Goal: Task Accomplishment & Management: Manage account settings

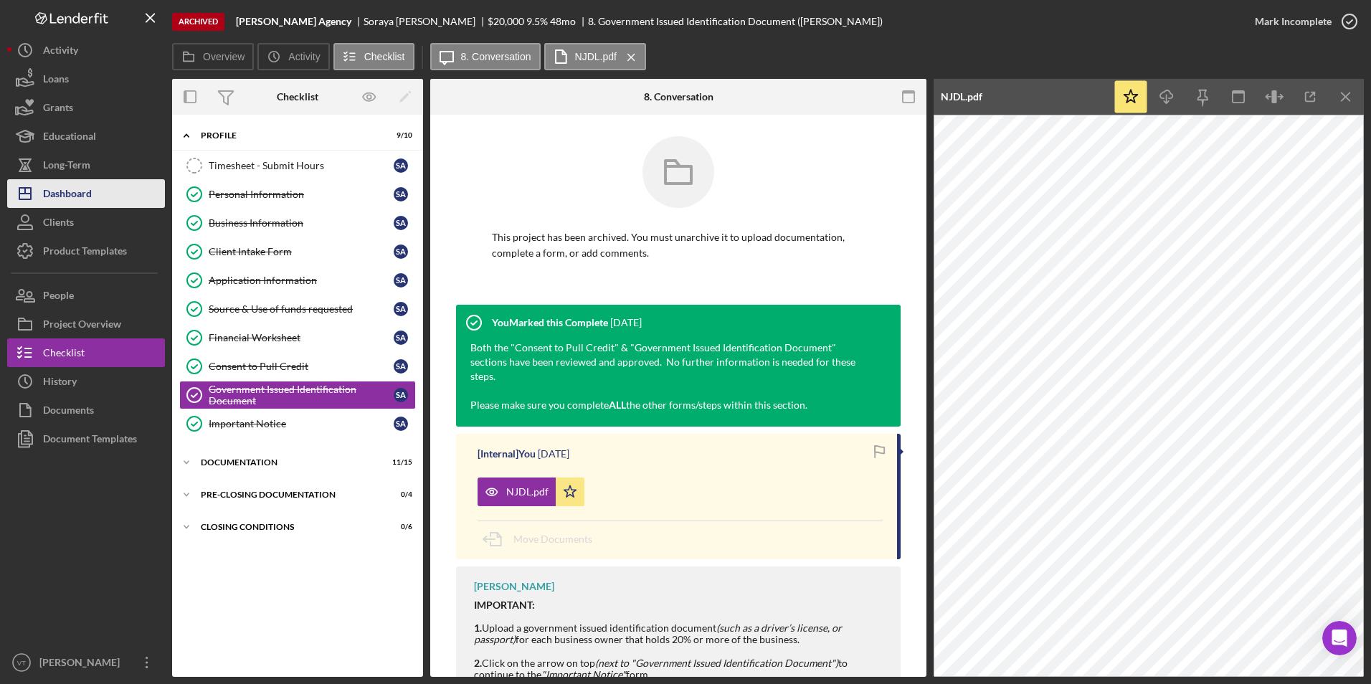
click at [67, 184] on div "Dashboard" at bounding box center [67, 195] width 49 height 32
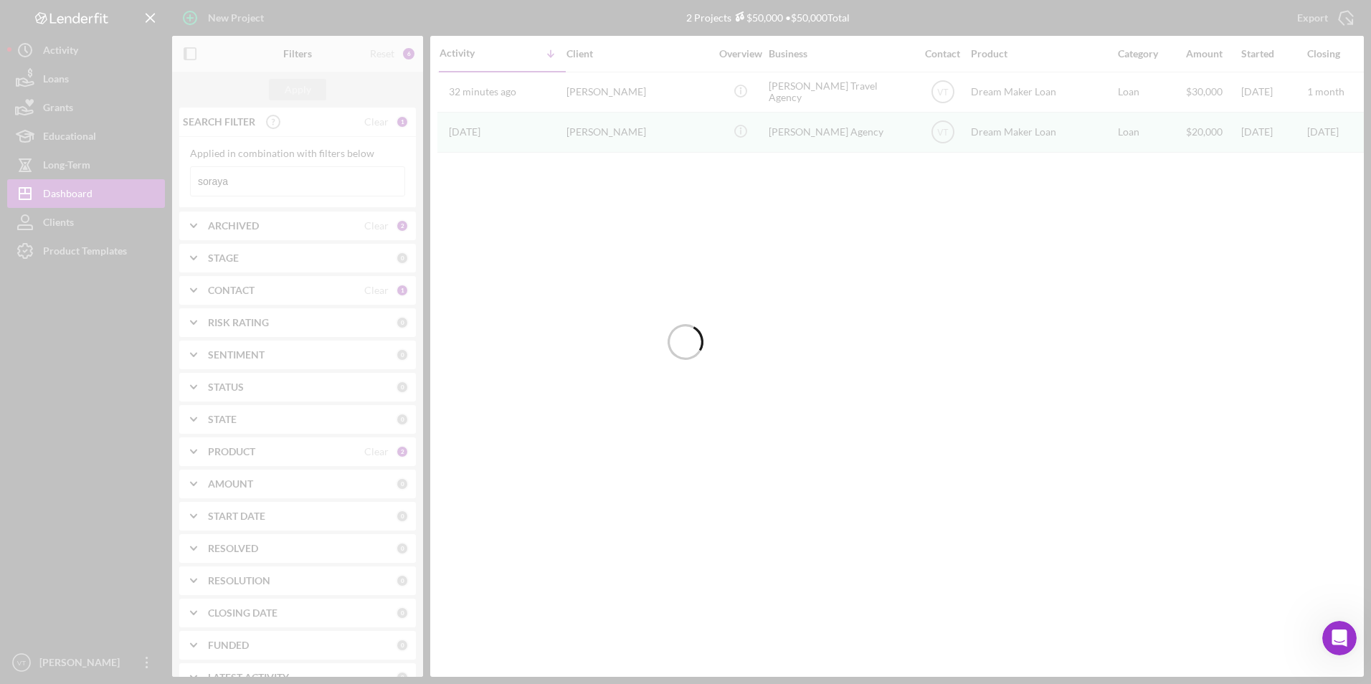
click at [270, 185] on div at bounding box center [685, 342] width 1371 height 684
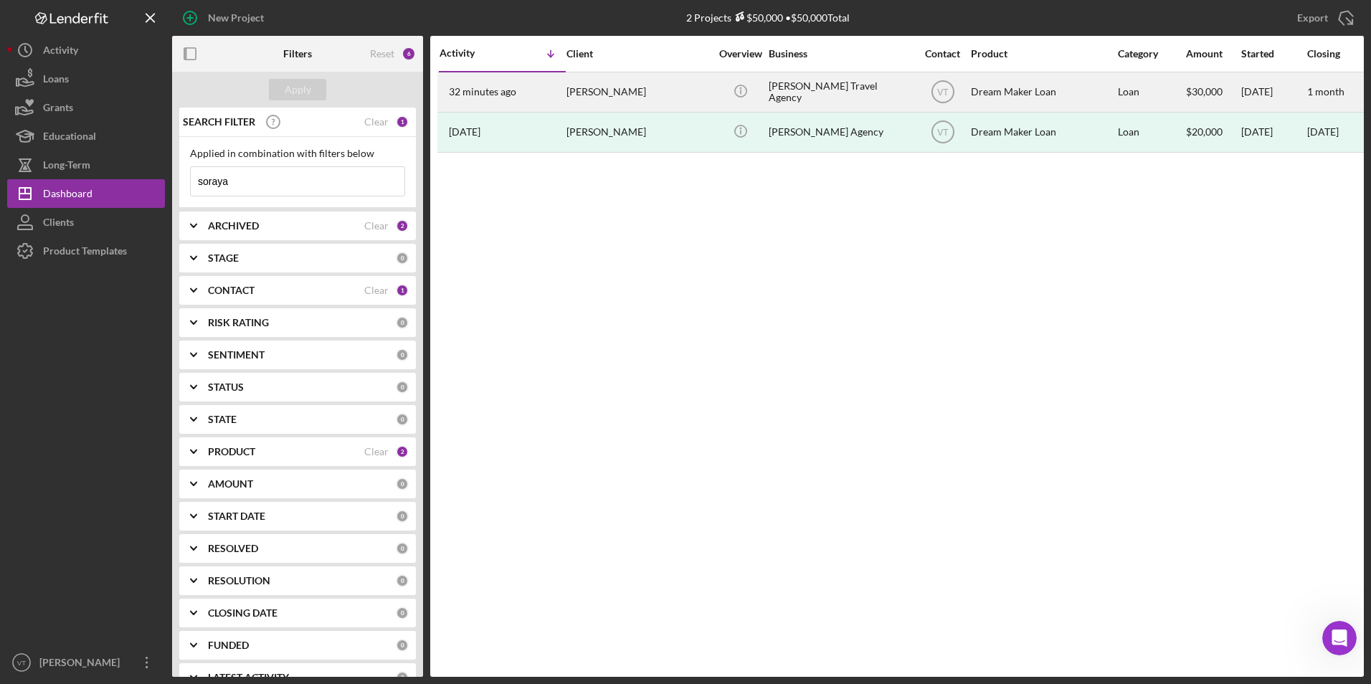
click at [842, 93] on div "[PERSON_NAME] Travel Agency" at bounding box center [839, 92] width 143 height 38
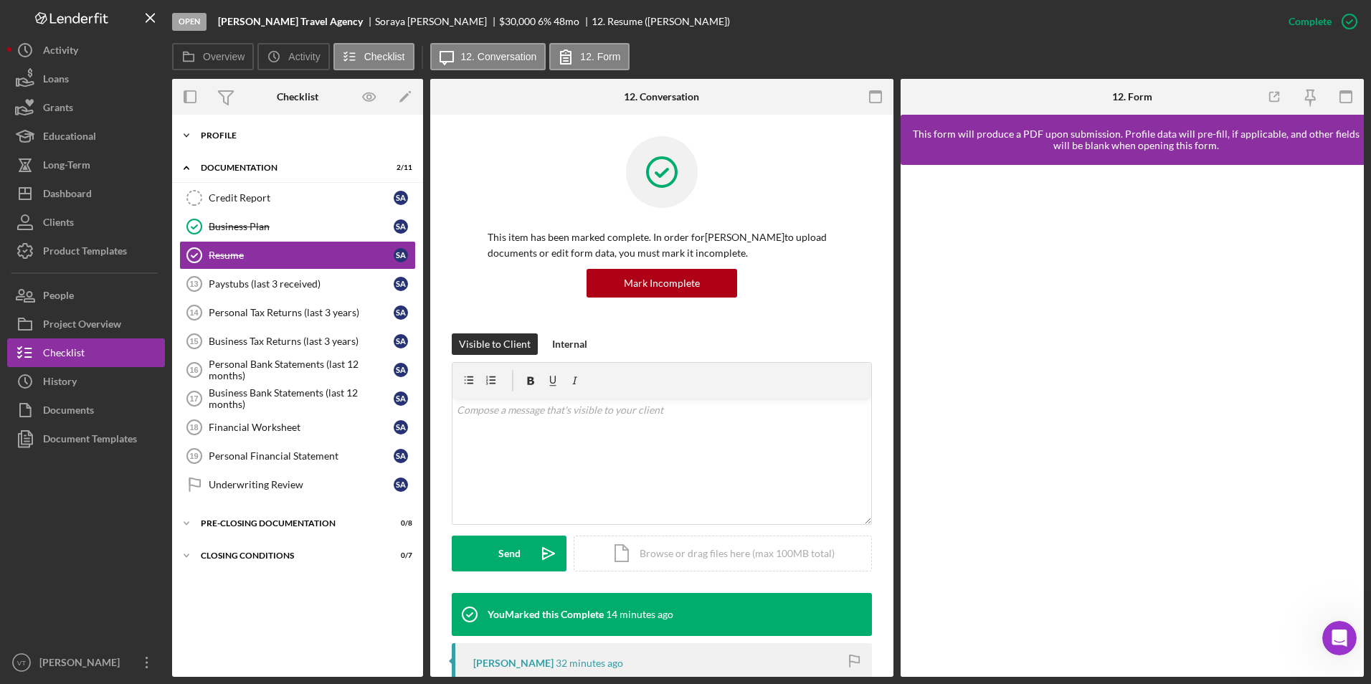
click at [181, 136] on icon "Icon/Expander" at bounding box center [186, 135] width 29 height 29
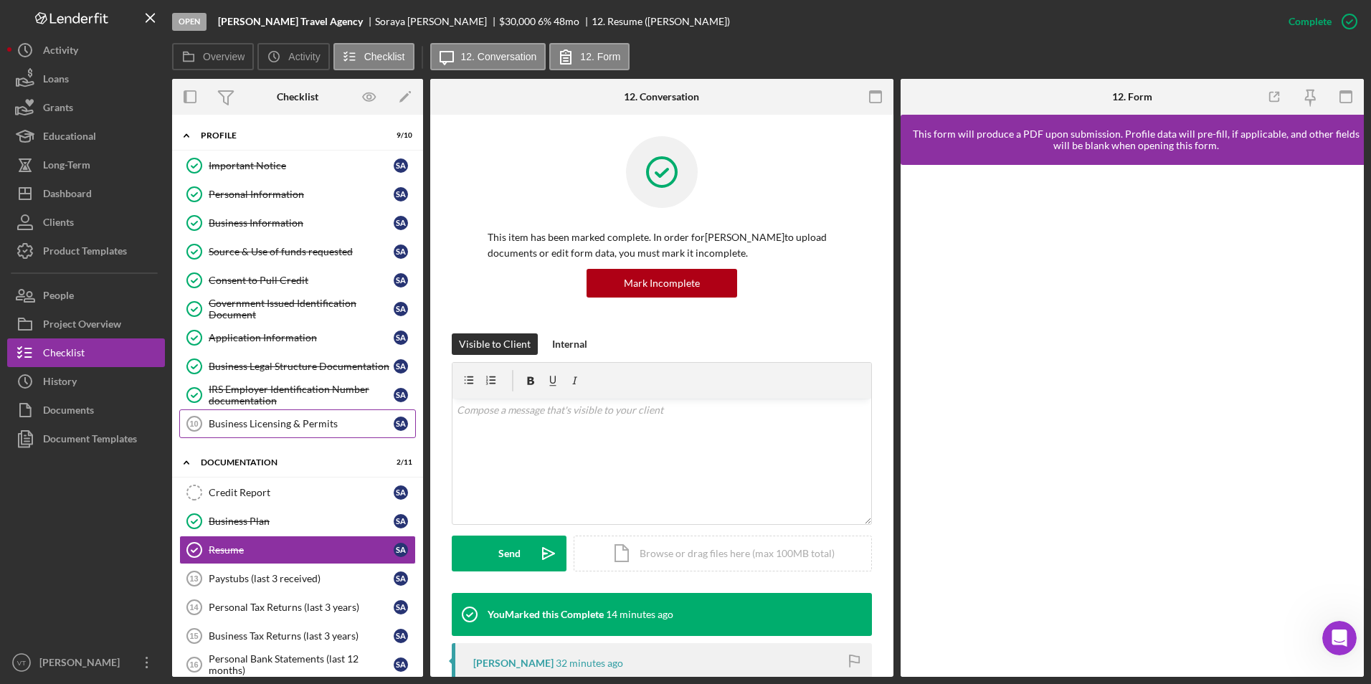
click at [203, 425] on icon "Business Licensing & Permits 10" at bounding box center [194, 424] width 36 height 36
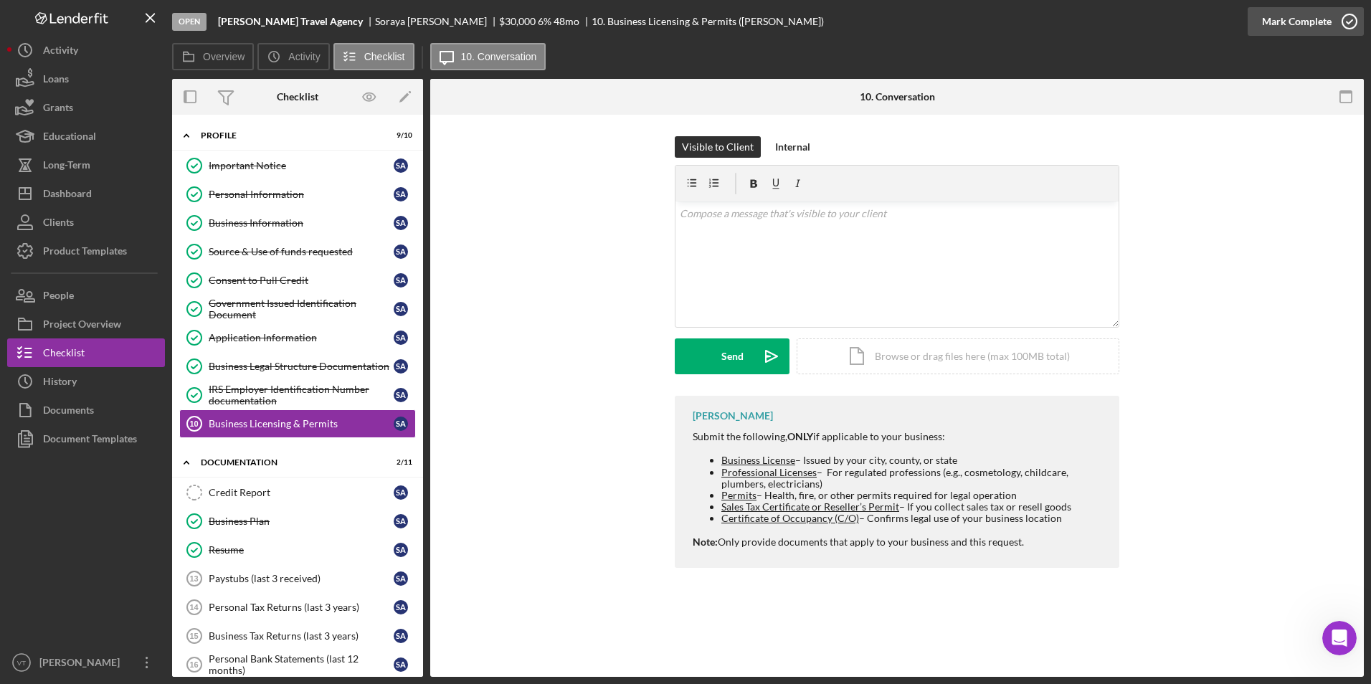
click at [1345, 19] on icon "button" at bounding box center [1349, 22] width 36 height 36
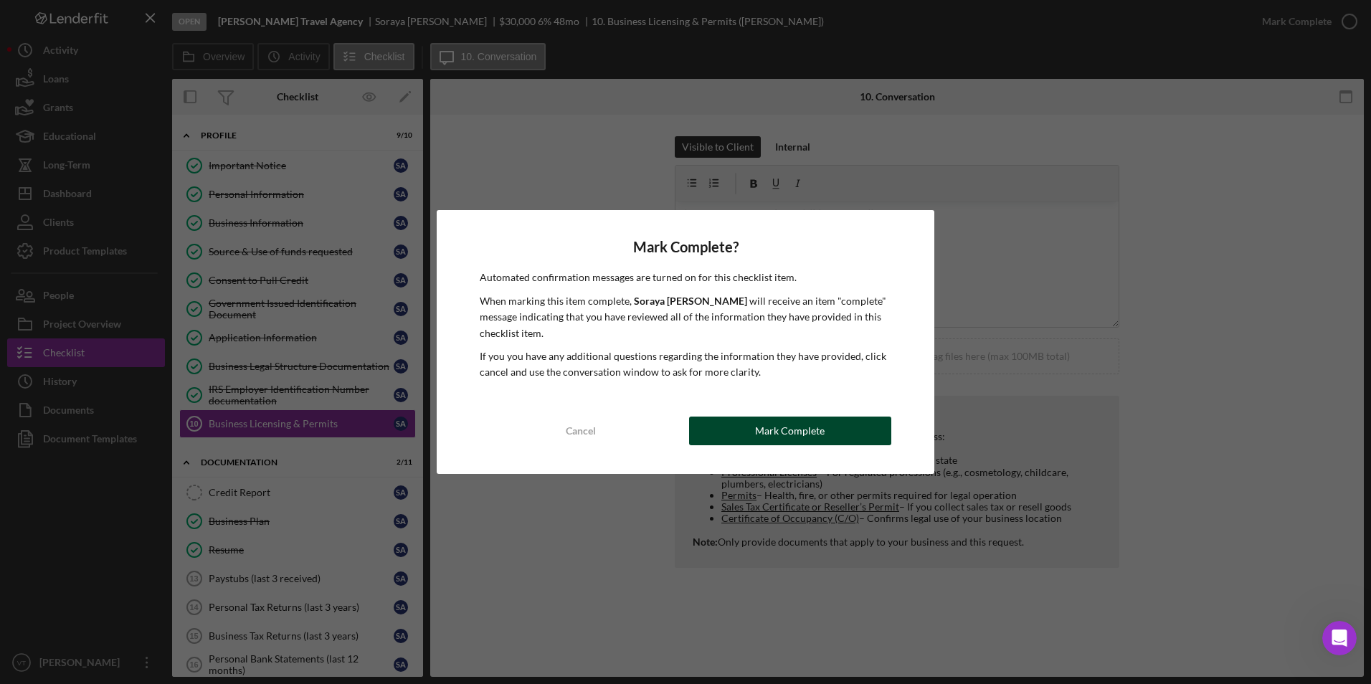
click at [843, 436] on button "Mark Complete" at bounding box center [790, 430] width 202 height 29
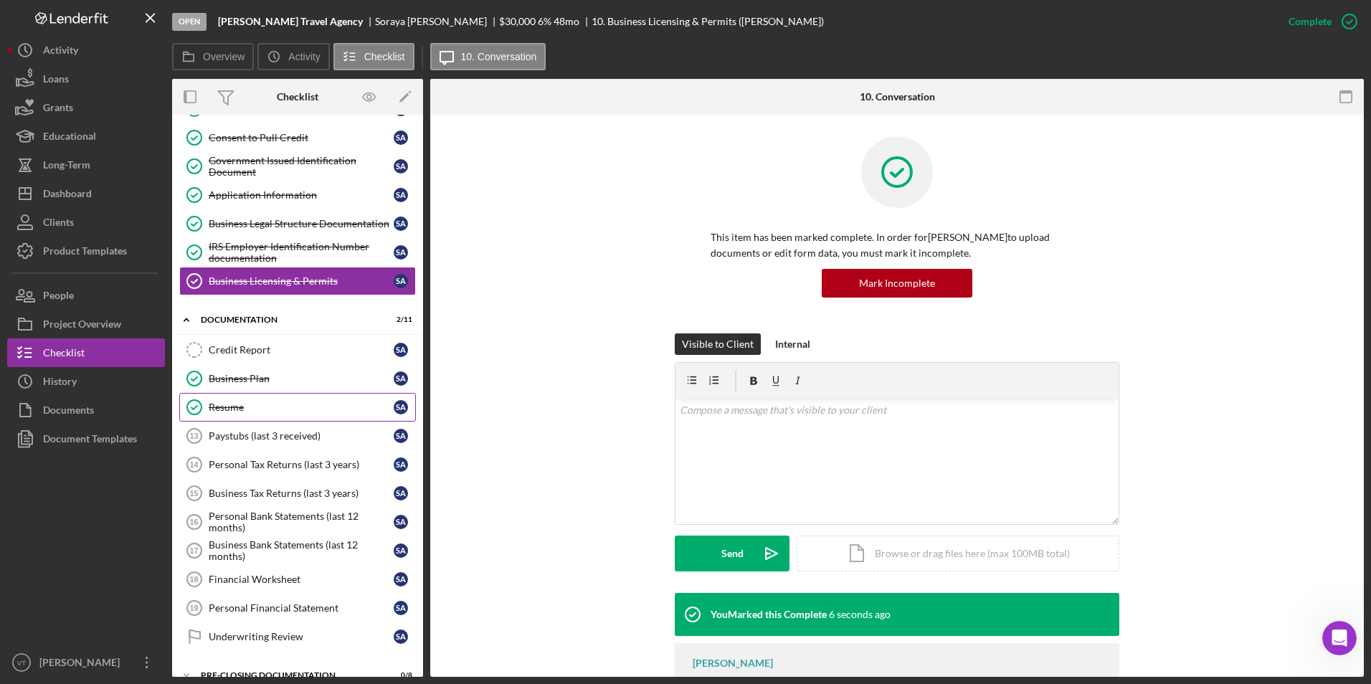
scroll to position [143, 0]
click at [225, 438] on div "Paystubs (last 3 received)" at bounding box center [301, 434] width 185 height 11
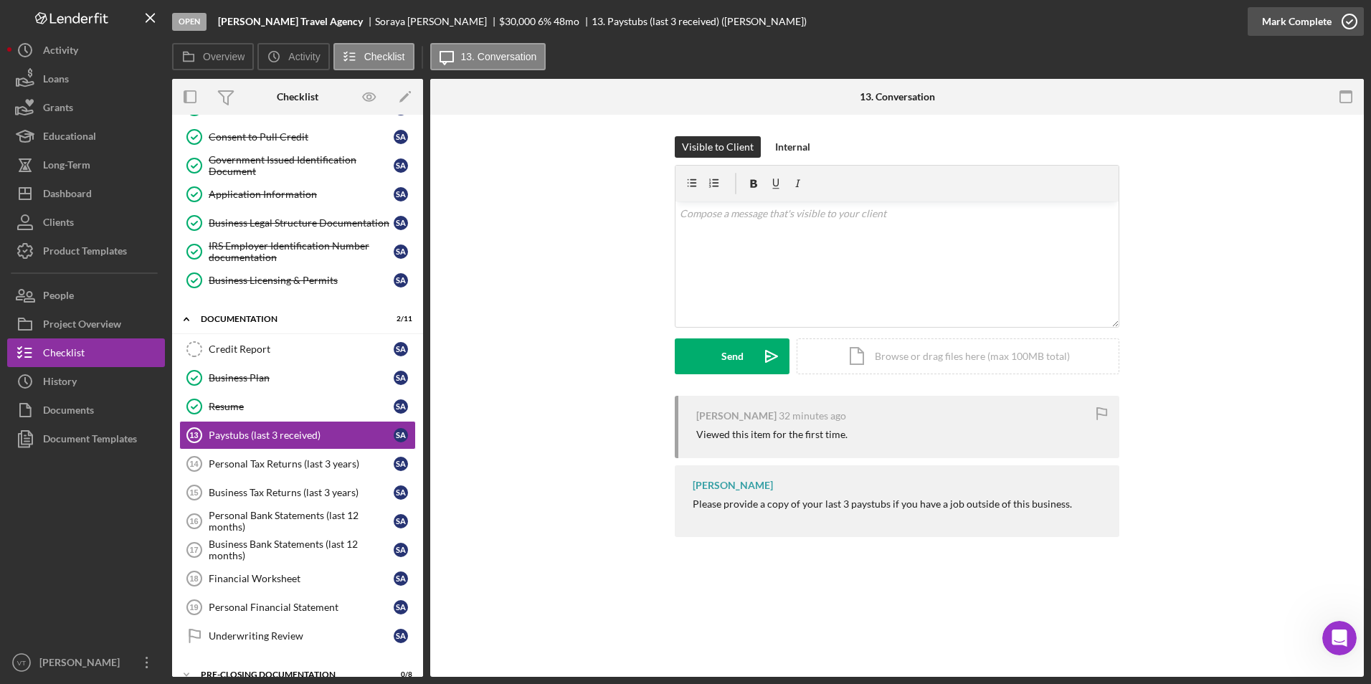
click at [1343, 20] on icon "button" at bounding box center [1349, 22] width 36 height 36
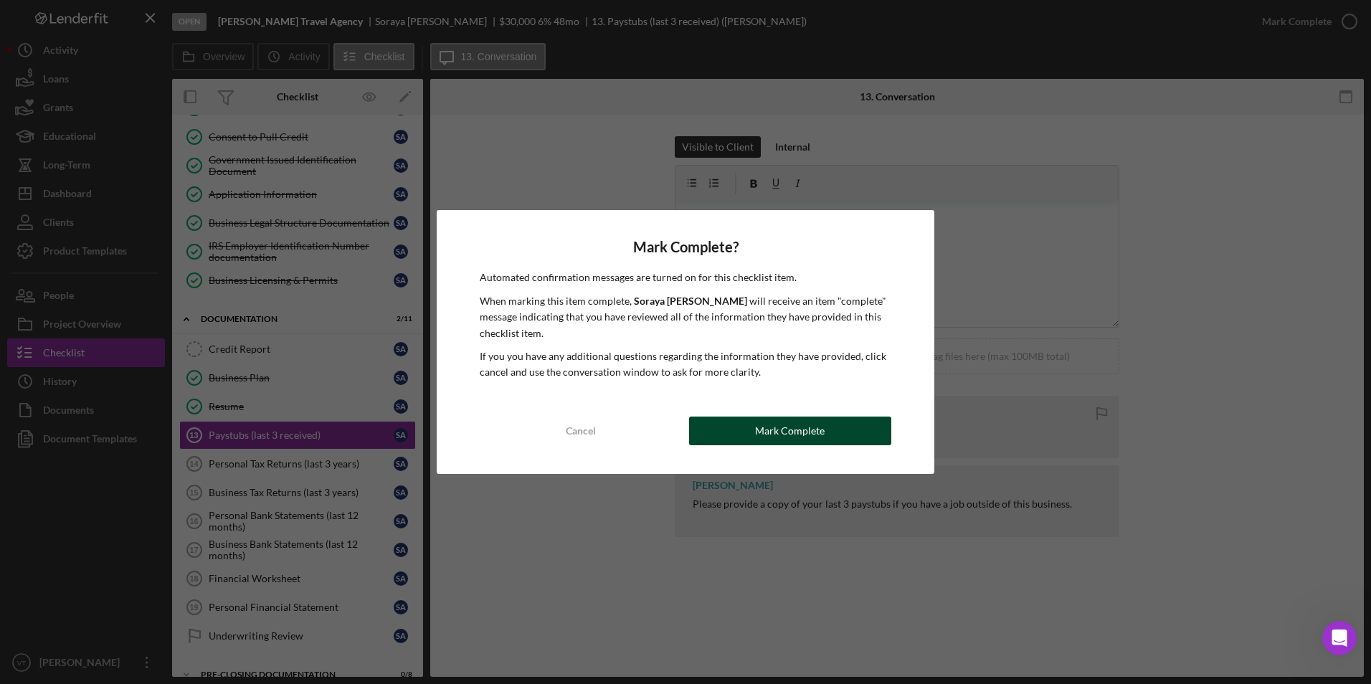
click at [814, 434] on div "Mark Complete" at bounding box center [790, 430] width 70 height 29
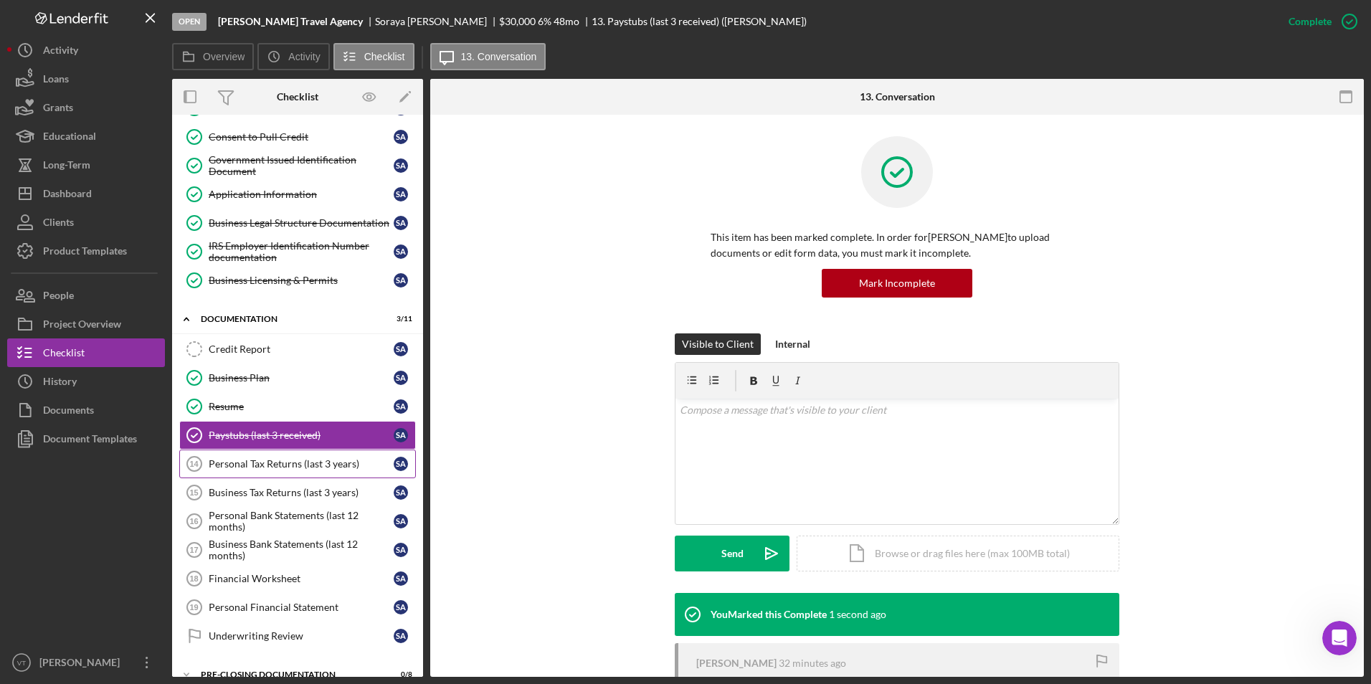
click at [311, 466] on div "Personal Tax Returns (last 3 years)" at bounding box center [301, 463] width 185 height 11
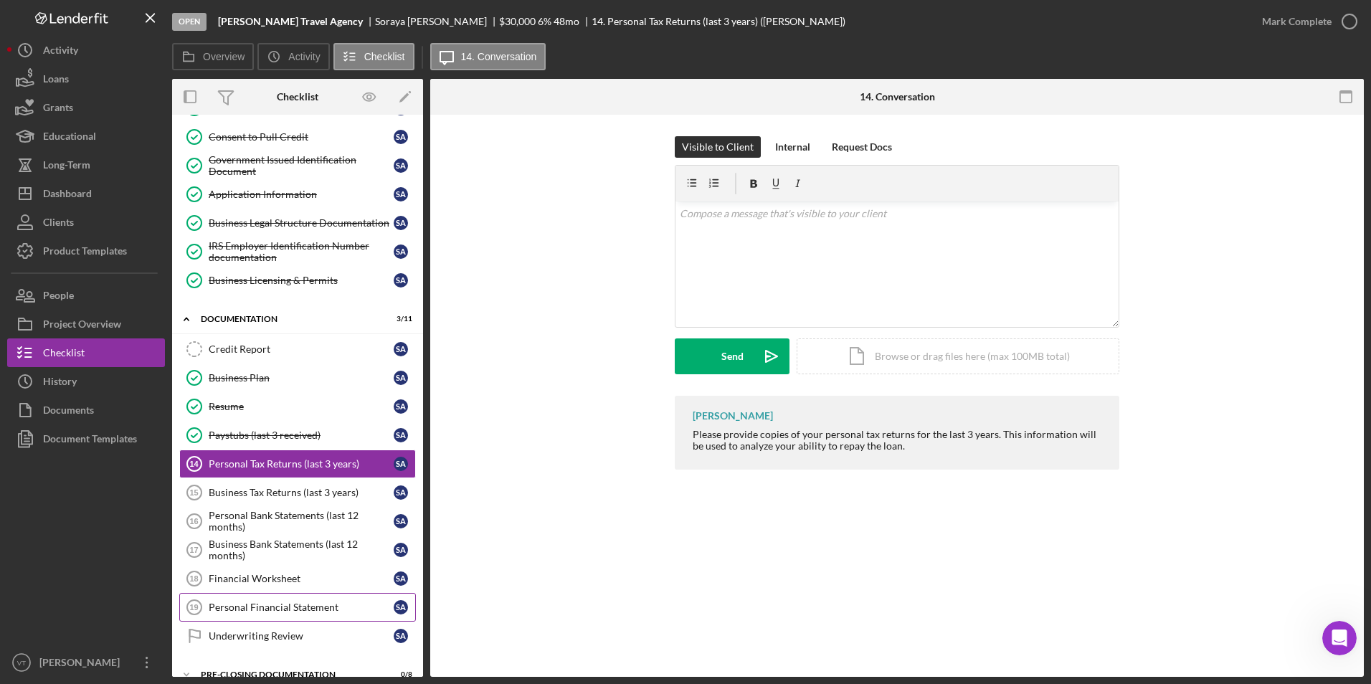
scroll to position [196, 0]
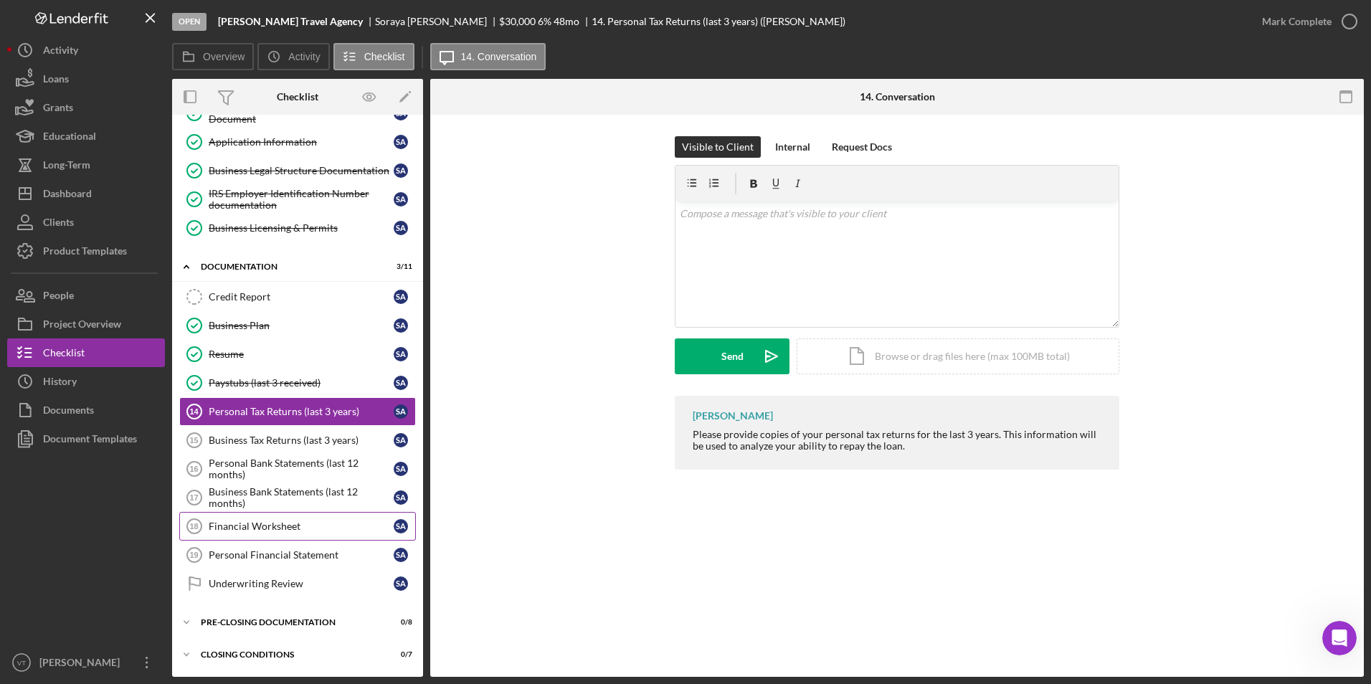
click at [227, 524] on div "Financial Worksheet" at bounding box center [301, 525] width 185 height 11
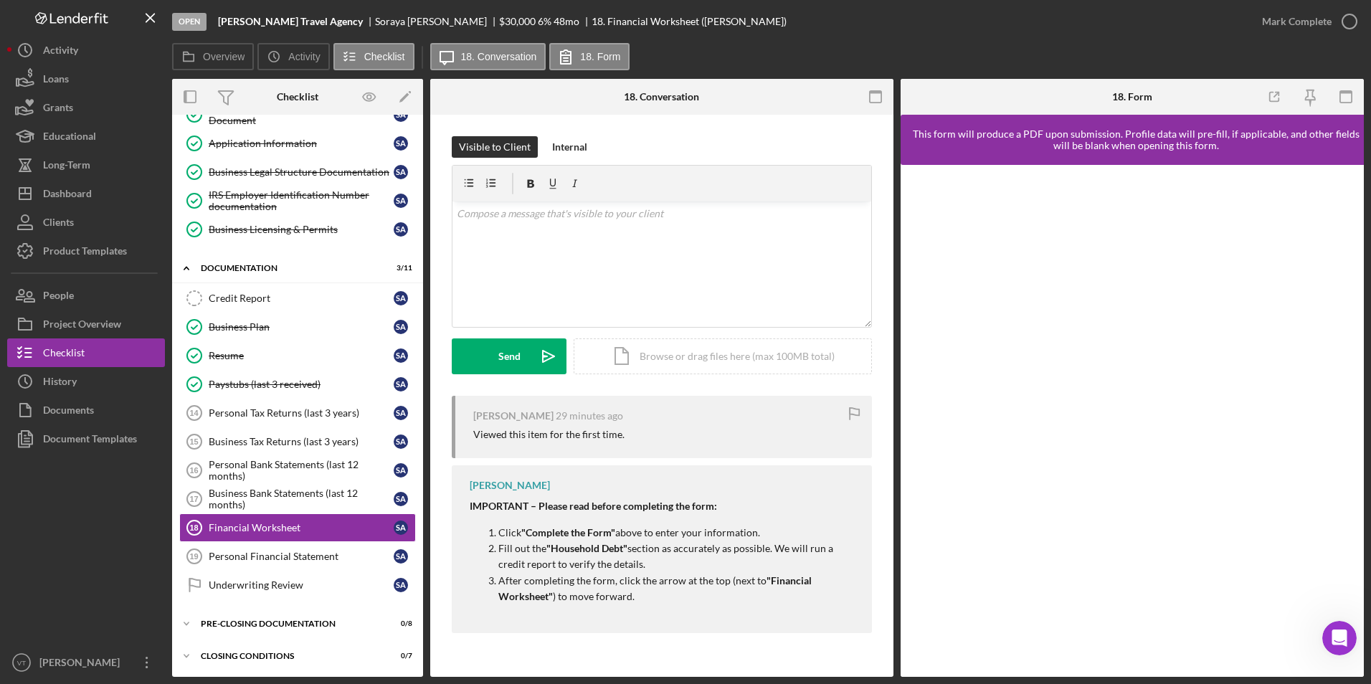
scroll to position [196, 0]
click at [1353, 19] on icon "button" at bounding box center [1349, 22] width 36 height 36
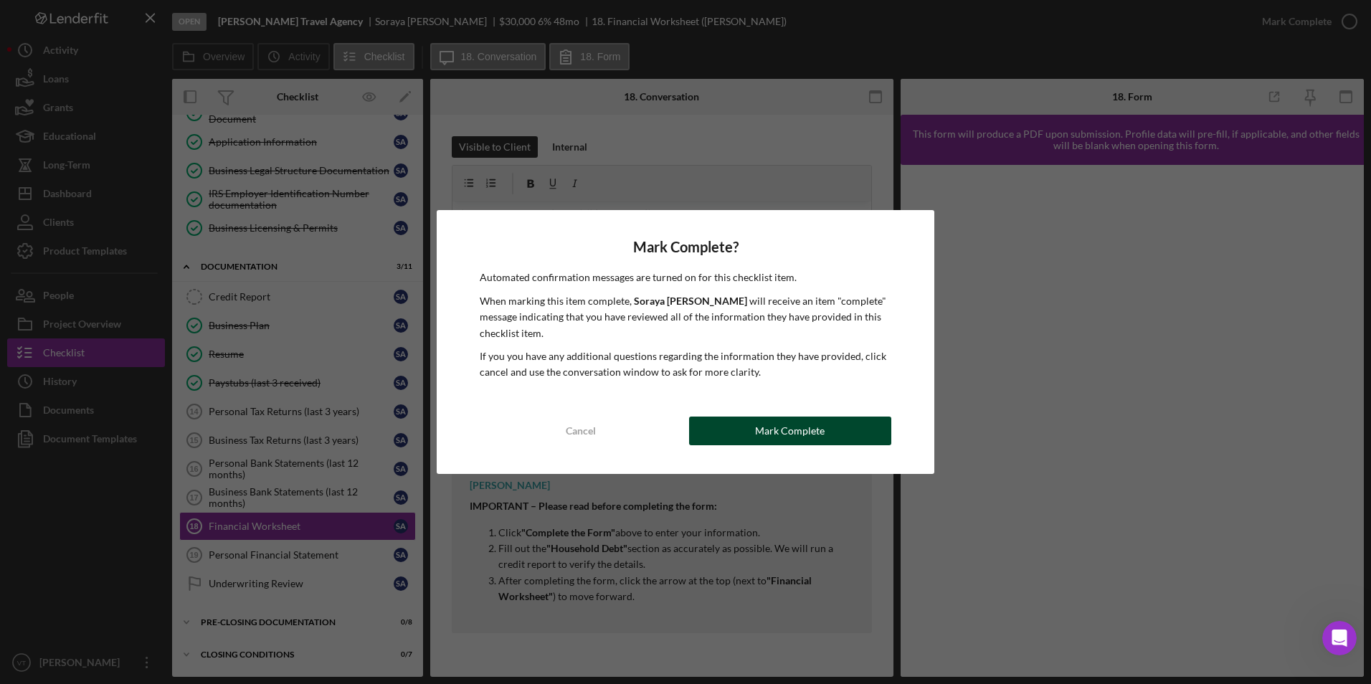
click at [777, 429] on div "Mark Complete" at bounding box center [790, 430] width 70 height 29
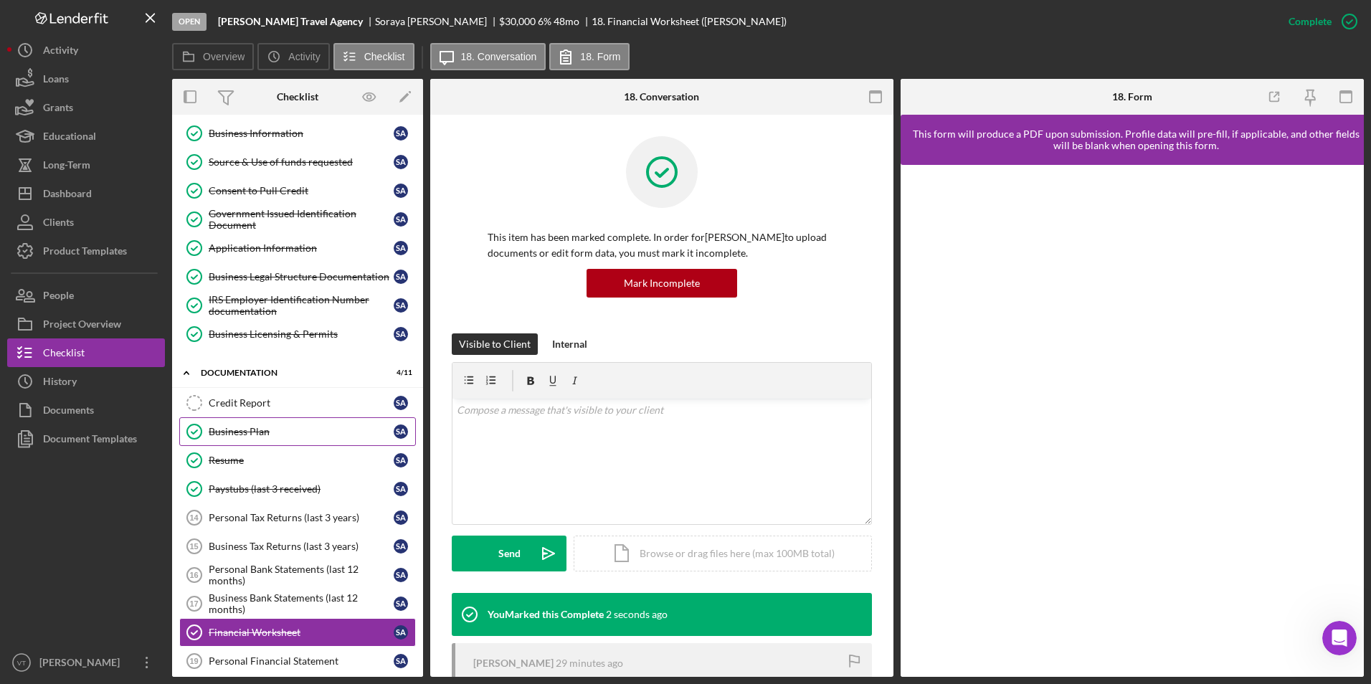
scroll to position [52, 0]
